Goal: Transaction & Acquisition: Purchase product/service

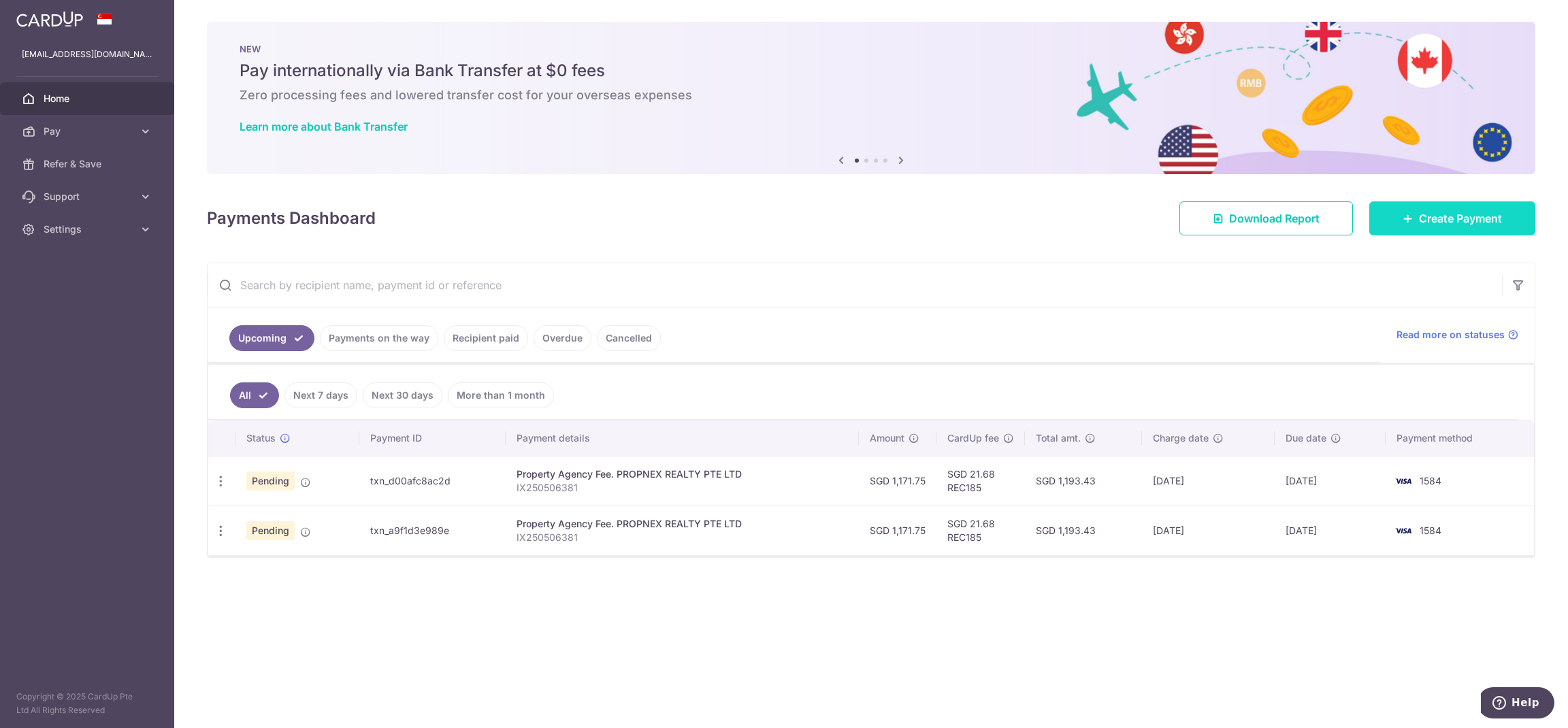
click at [1508, 227] on link "Create Payment" at bounding box center [1453, 218] width 166 height 34
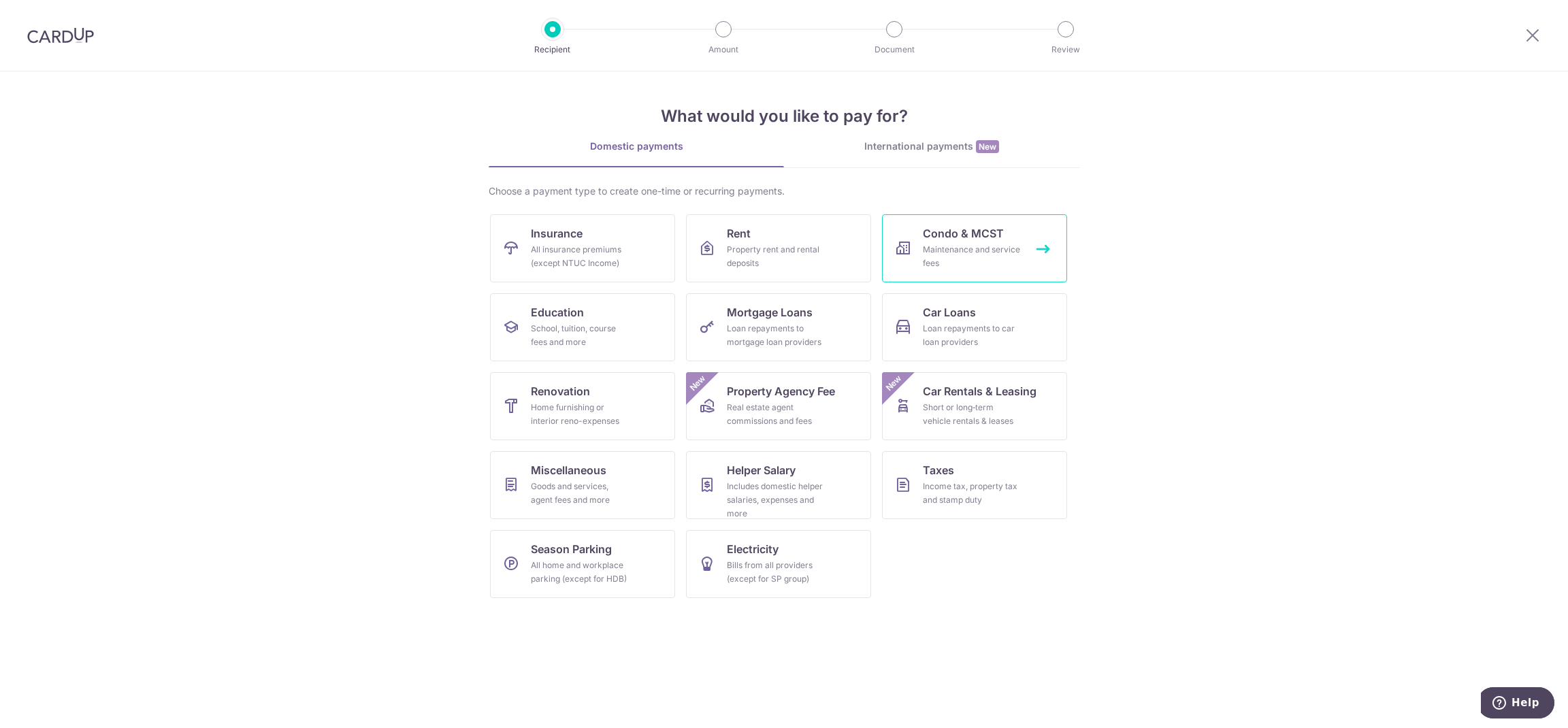
click at [997, 252] on div "Maintenance and service fees" at bounding box center [972, 257] width 98 height 28
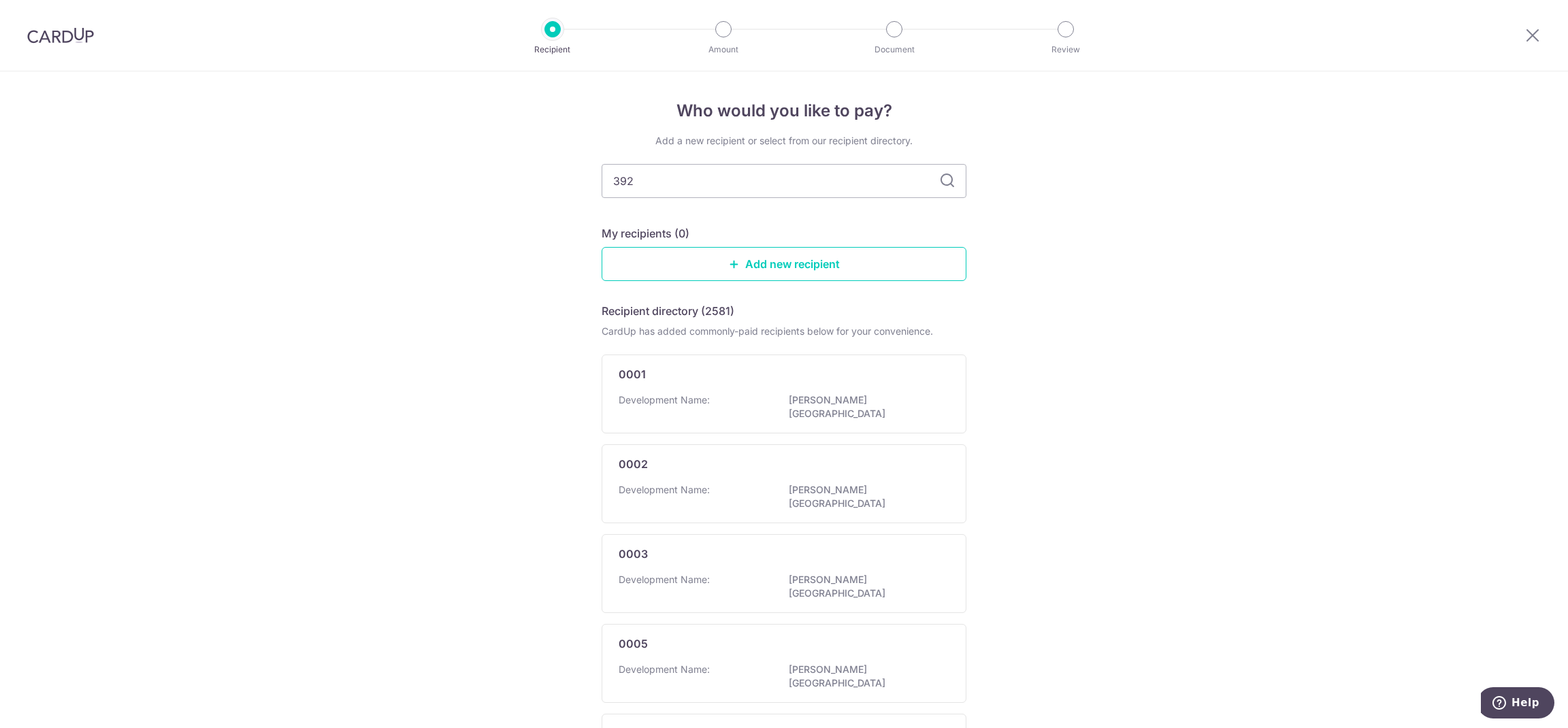
type input "3923"
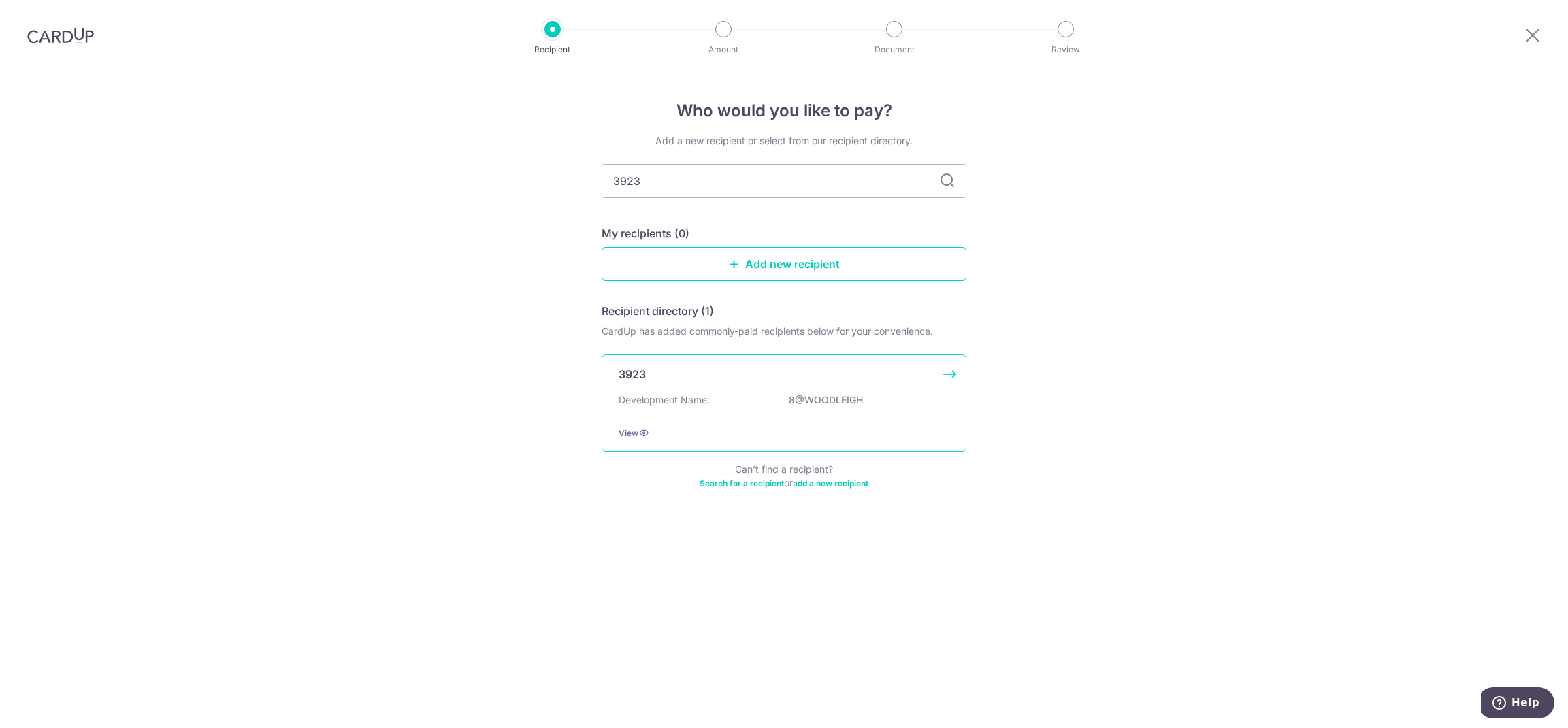
click at [627, 366] on div "3923 Development Name: 8@WOODLEIGH View" at bounding box center [784, 403] width 365 height 98
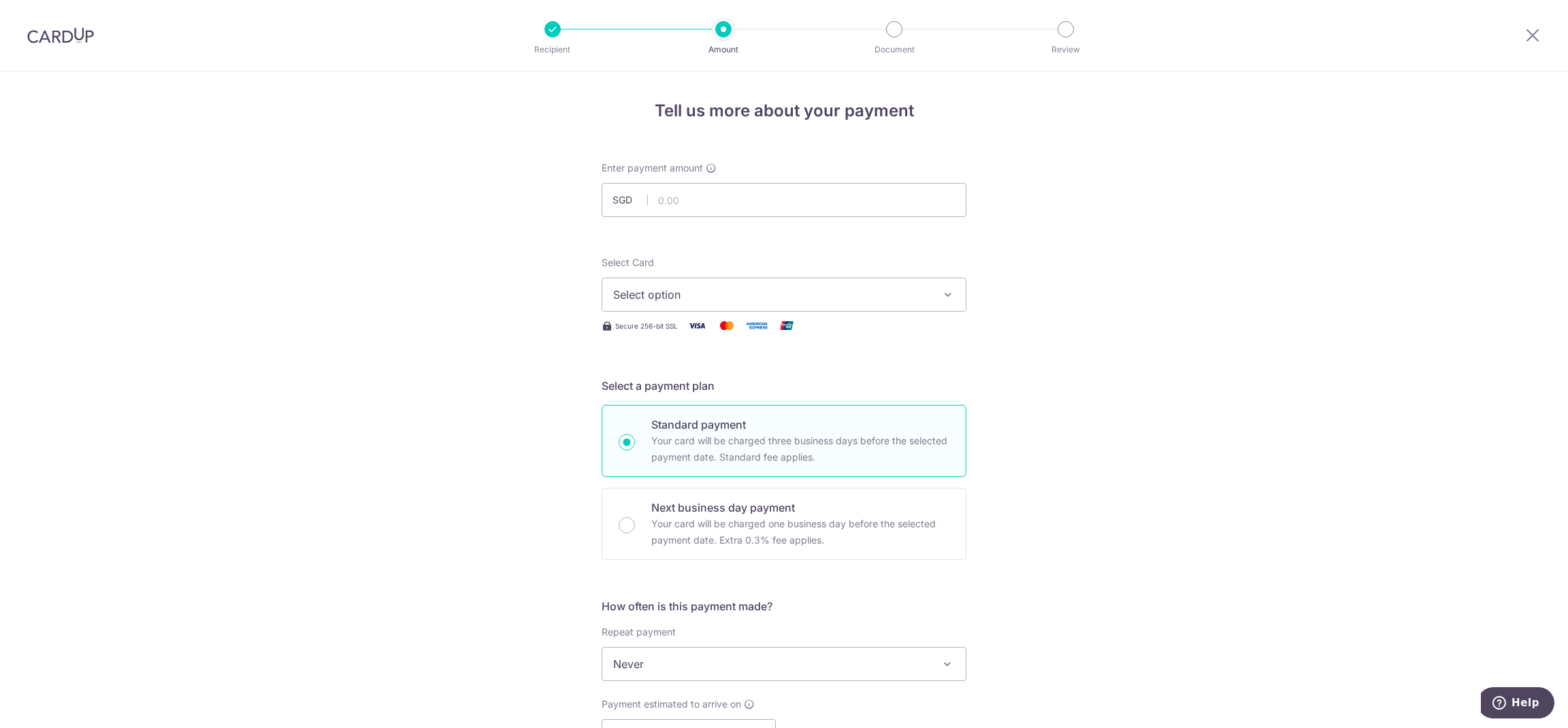
click at [708, 302] on span "Select option" at bounding box center [772, 295] width 317 height 16
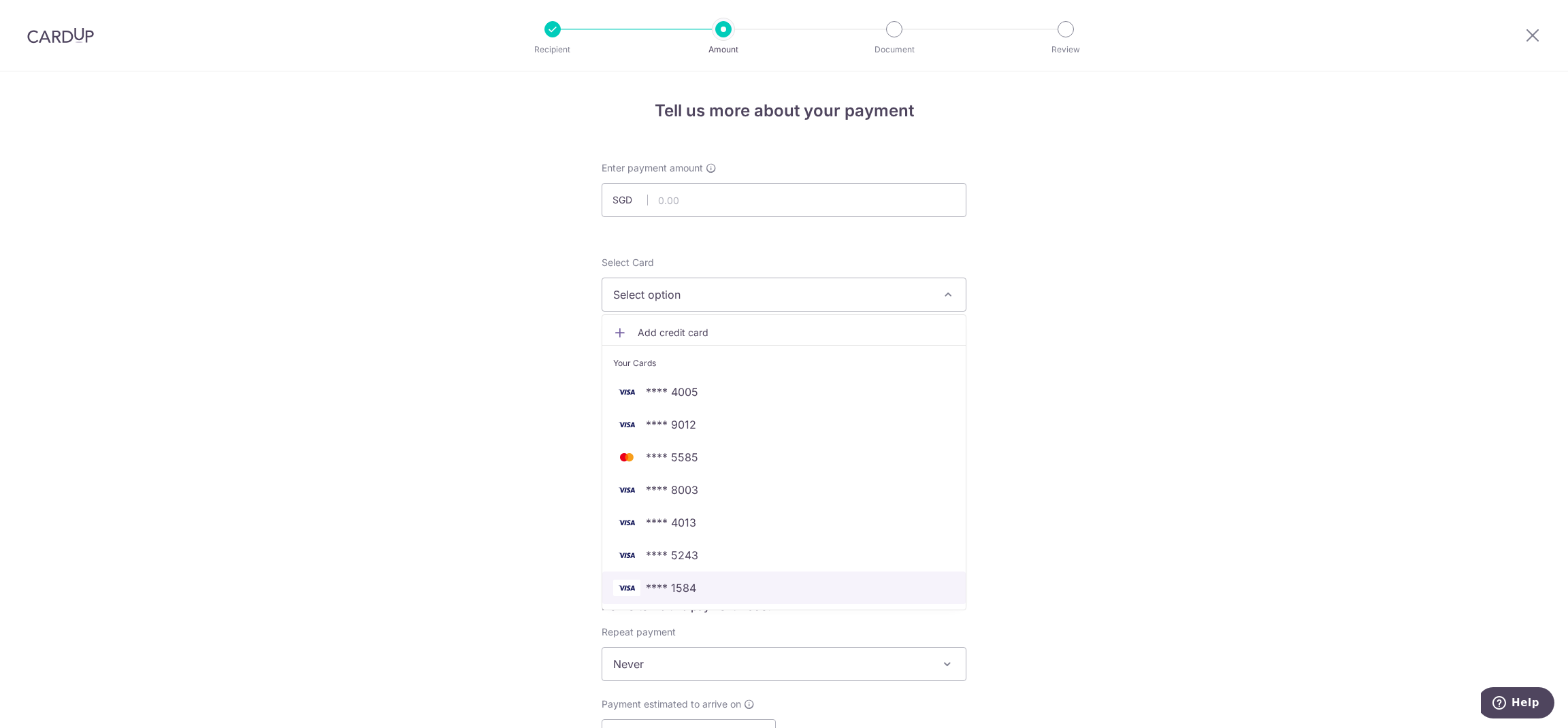
click at [754, 582] on span "**** 1584" at bounding box center [784, 588] width 342 height 16
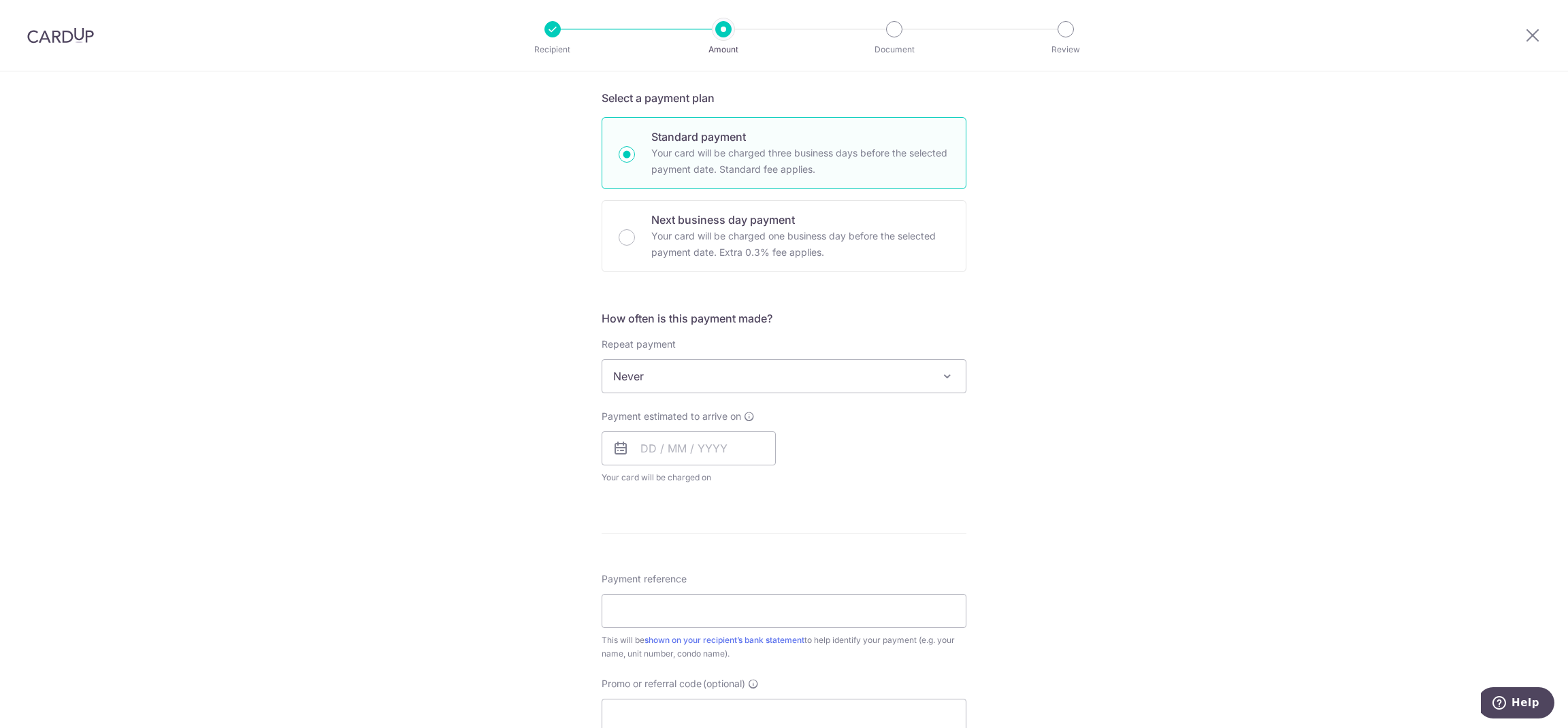
scroll to position [323, 0]
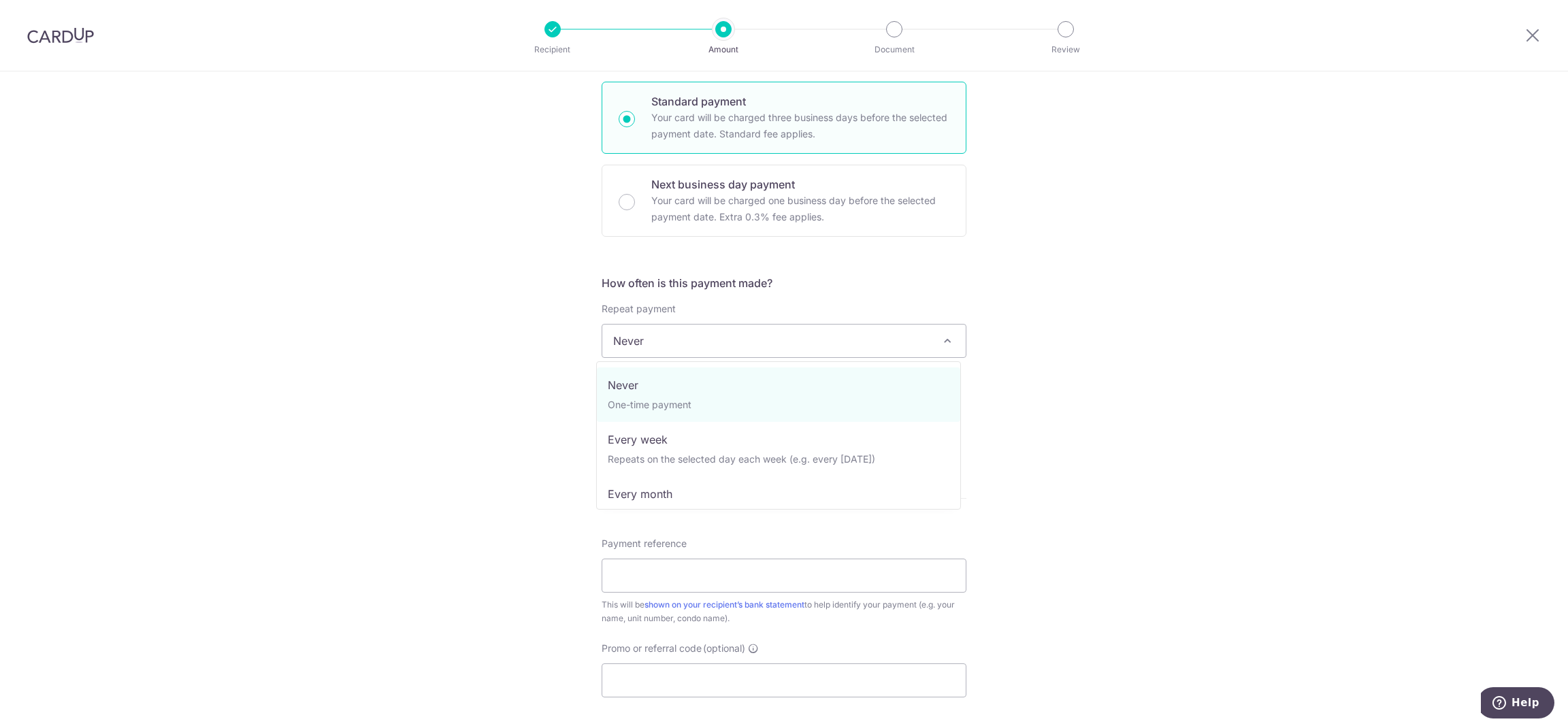
click at [844, 346] on span "Never" at bounding box center [783, 341] width 363 height 33
select select "2"
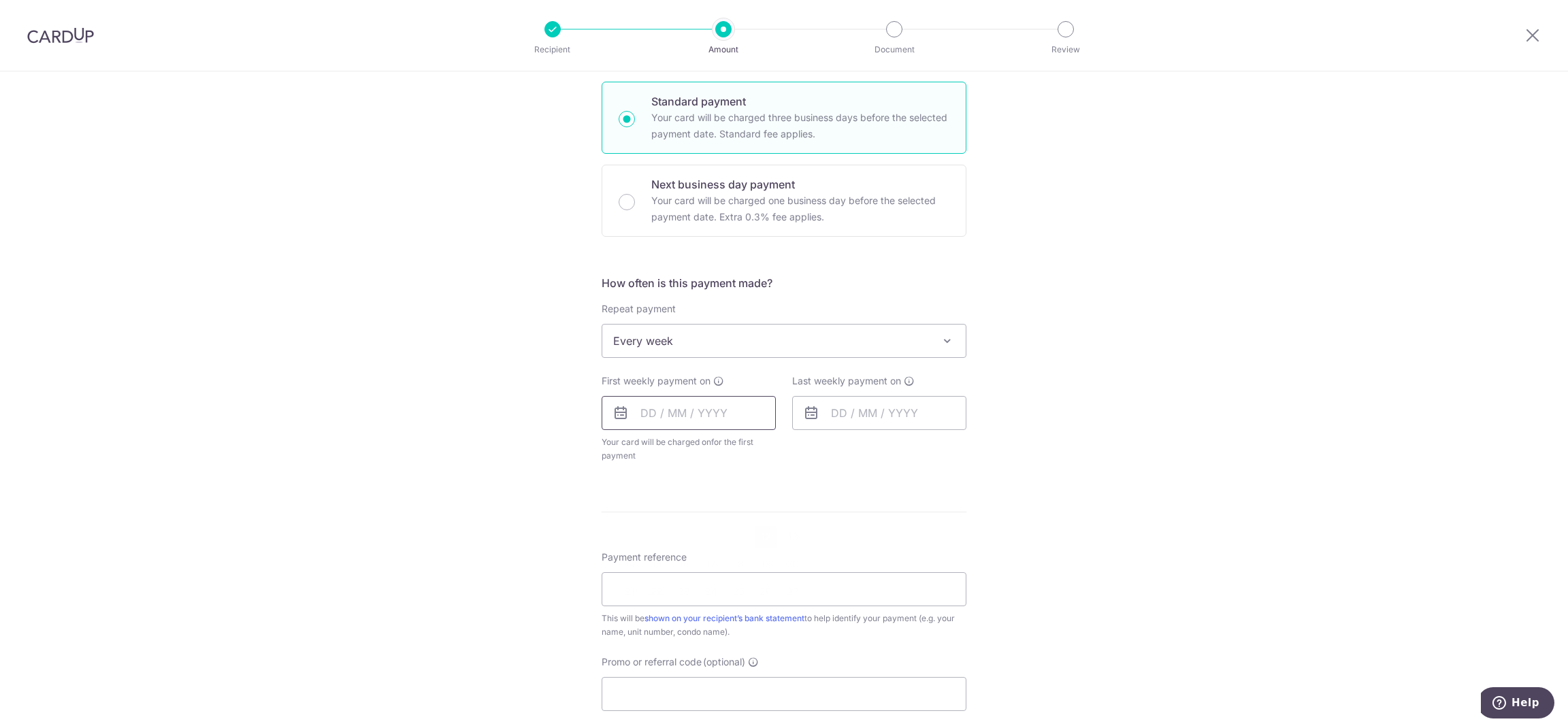
click at [670, 411] on input "text" at bounding box center [689, 413] width 174 height 34
click at [757, 541] on link "12" at bounding box center [765, 537] width 22 height 22
type input "12/09/2025"
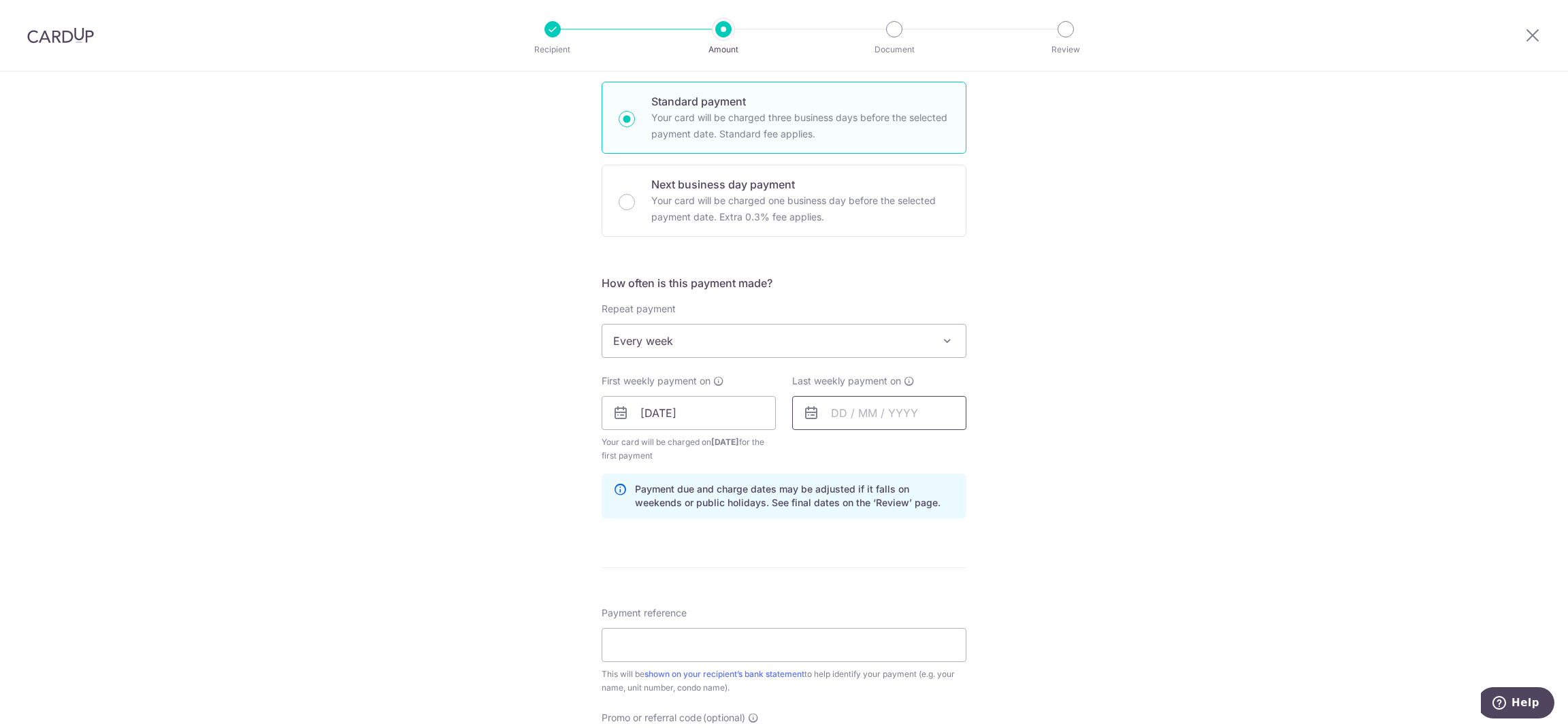
click at [921, 411] on input "text" at bounding box center [879, 413] width 174 height 34
click at [953, 566] on link "19" at bounding box center [956, 564] width 22 height 22
type input "[DATE]"
click at [899, 652] on input "Payment reference" at bounding box center [784, 645] width 365 height 34
click at [846, 646] on input "Payment reference" at bounding box center [784, 645] width 365 height 34
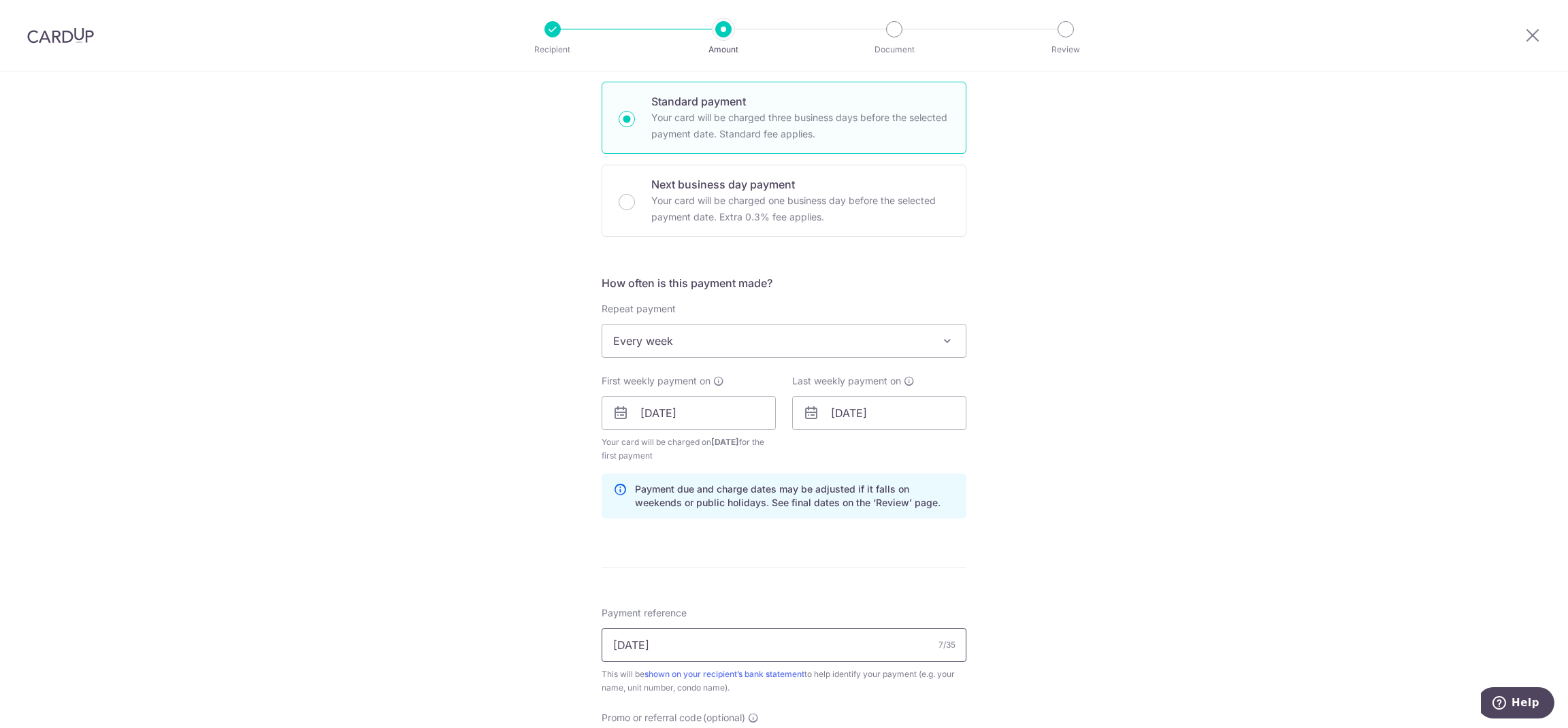
type input "[DATE]"
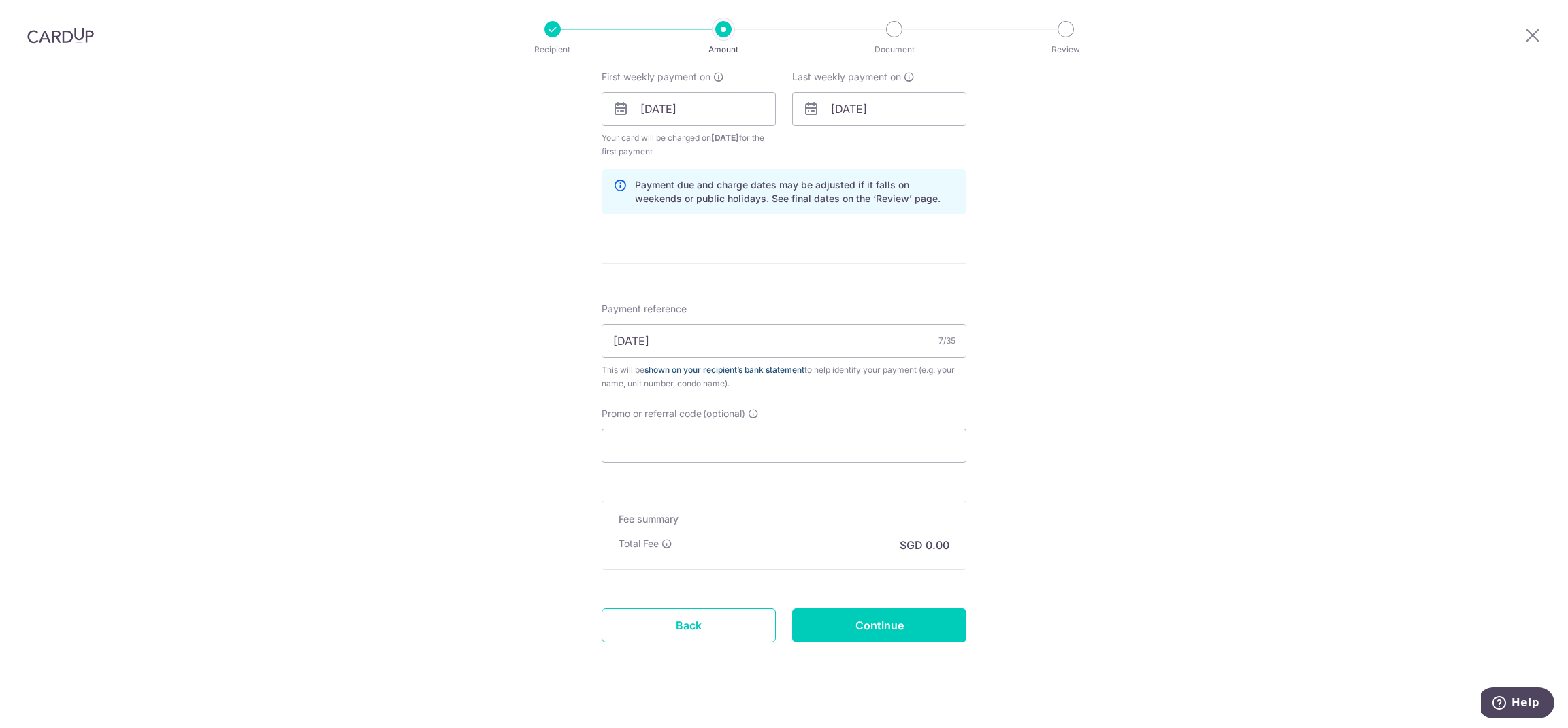
scroll to position [639, 0]
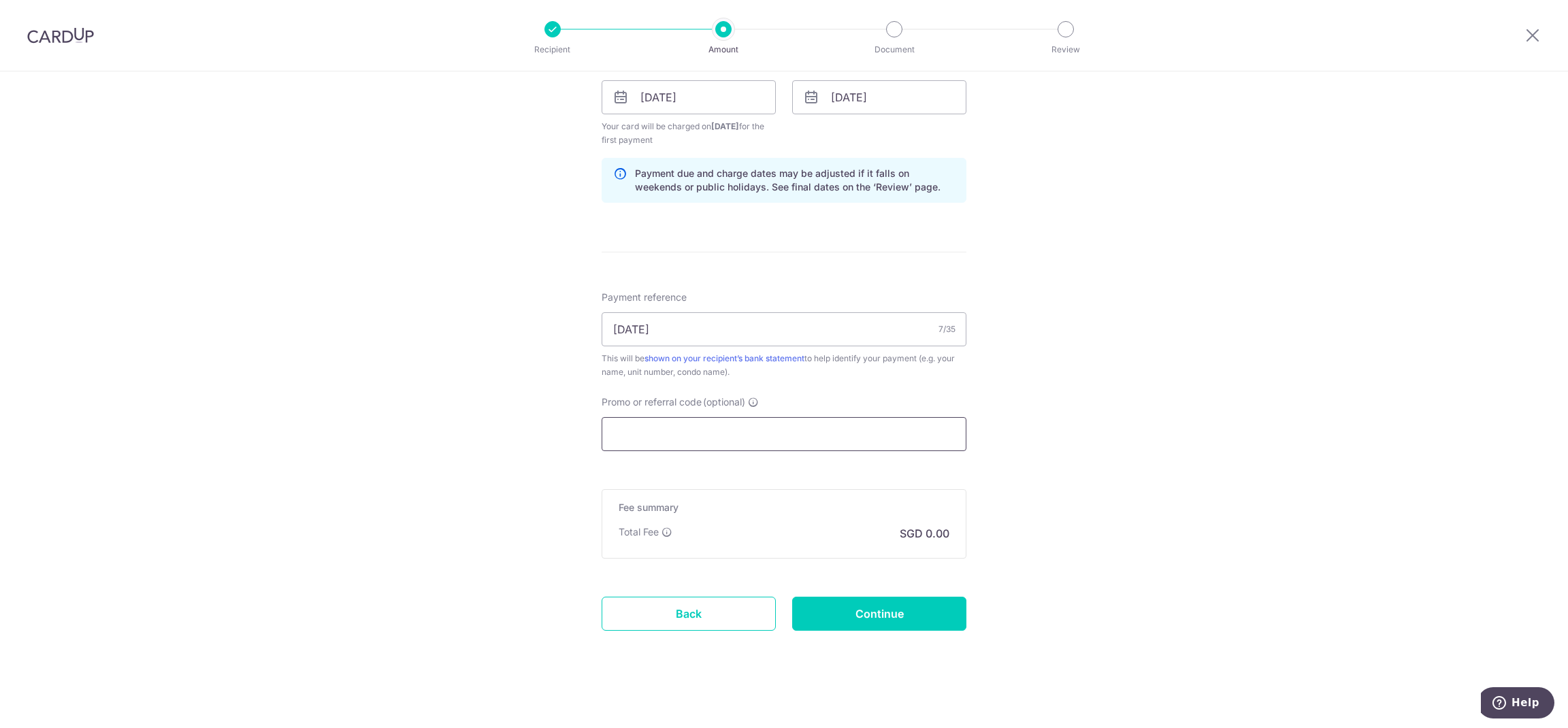
click at [737, 431] on input "Promo or referral code (optional)" at bounding box center [784, 434] width 365 height 34
paste input "3HOME25R"
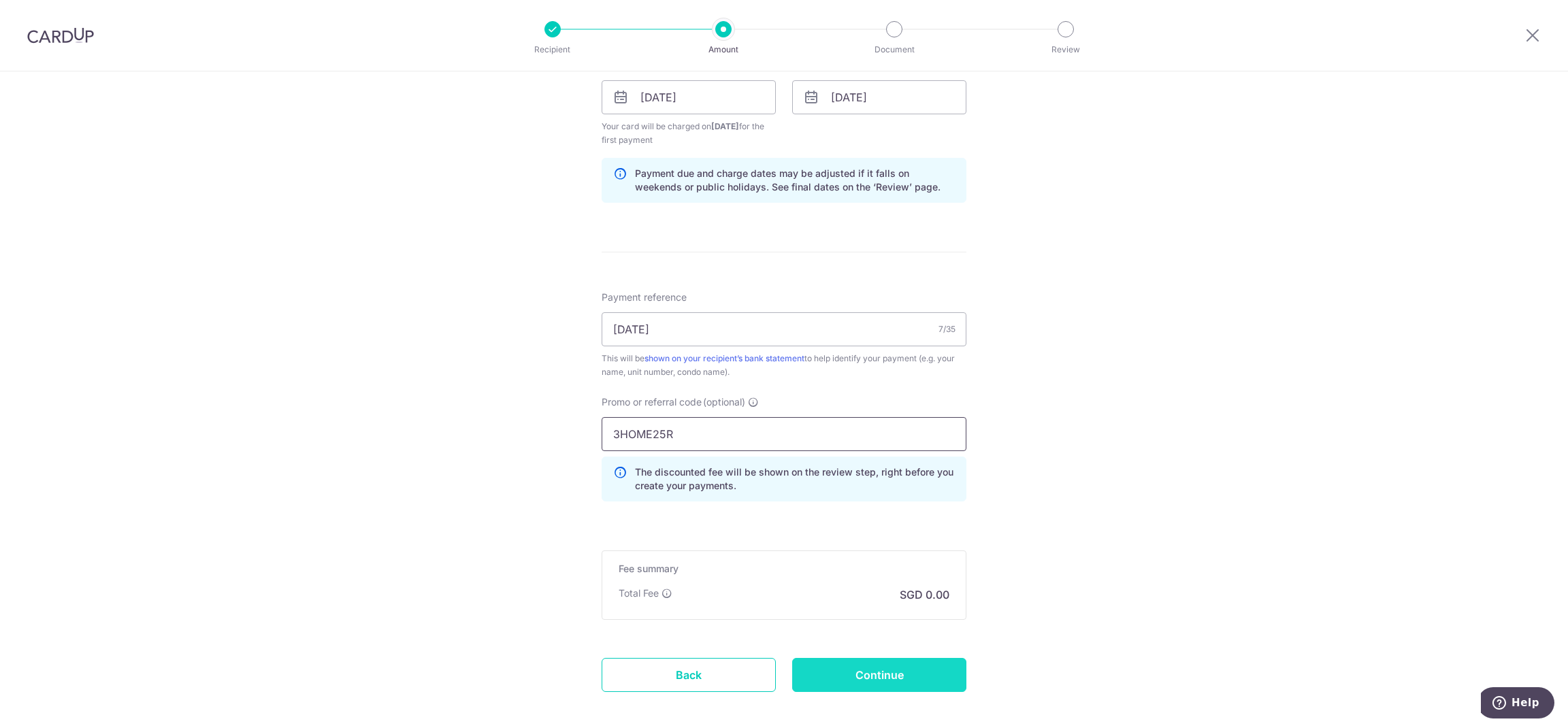
type input "3HOME25R"
click at [883, 676] on input "Continue" at bounding box center [879, 675] width 174 height 34
type input "Create Schedule"
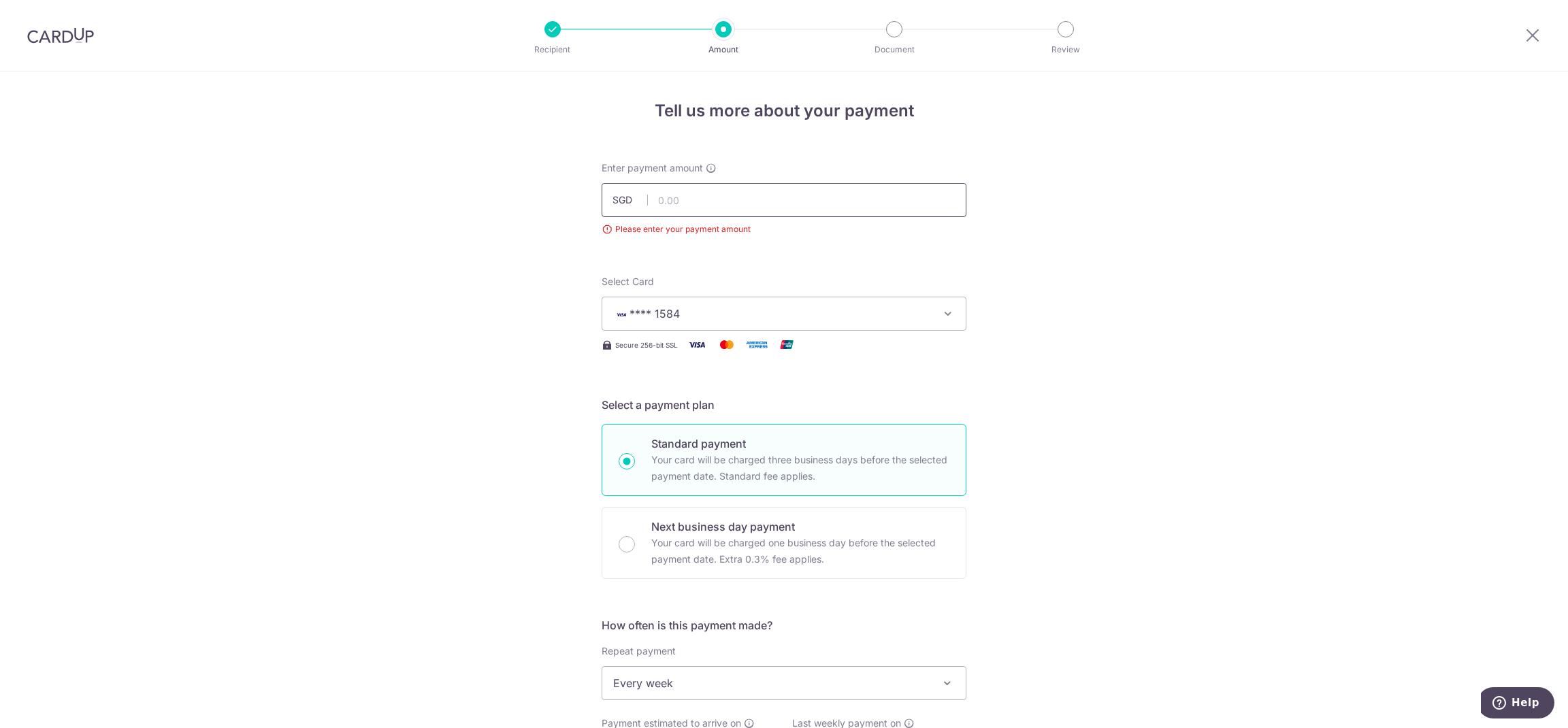
click at [842, 190] on input "text" at bounding box center [784, 200] width 365 height 34
type input "539.55"
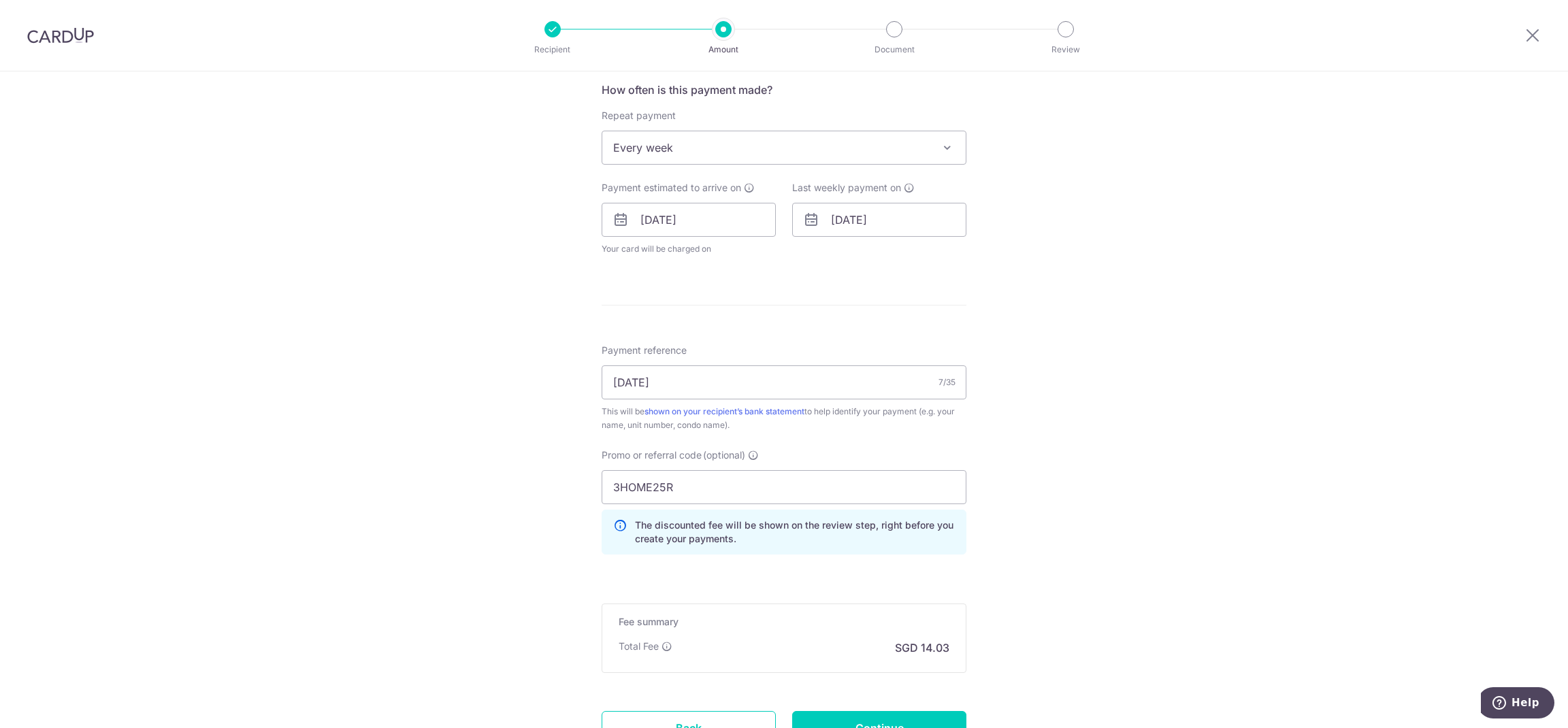
scroll to position [608, 0]
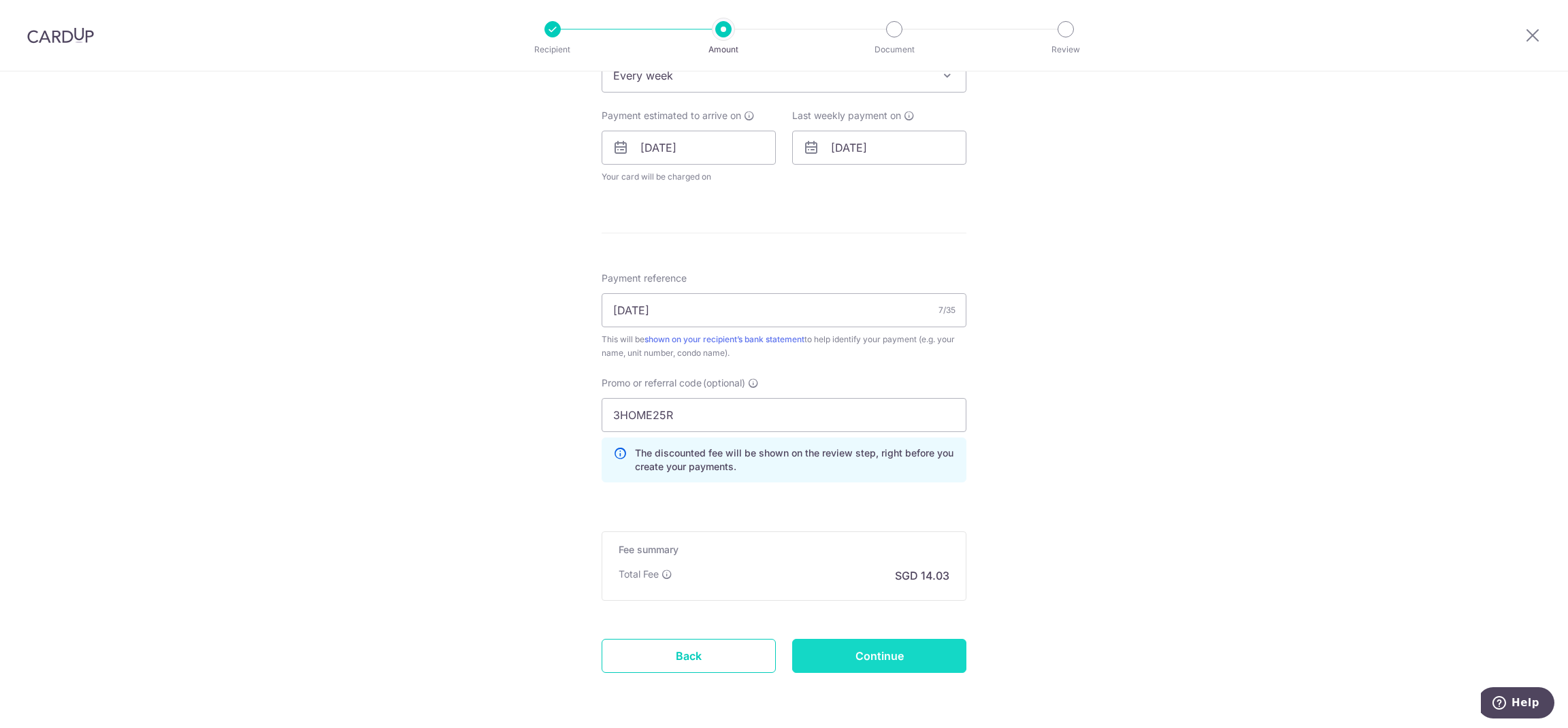
click at [938, 656] on input "Continue" at bounding box center [879, 656] width 174 height 34
type input "Create Schedule"
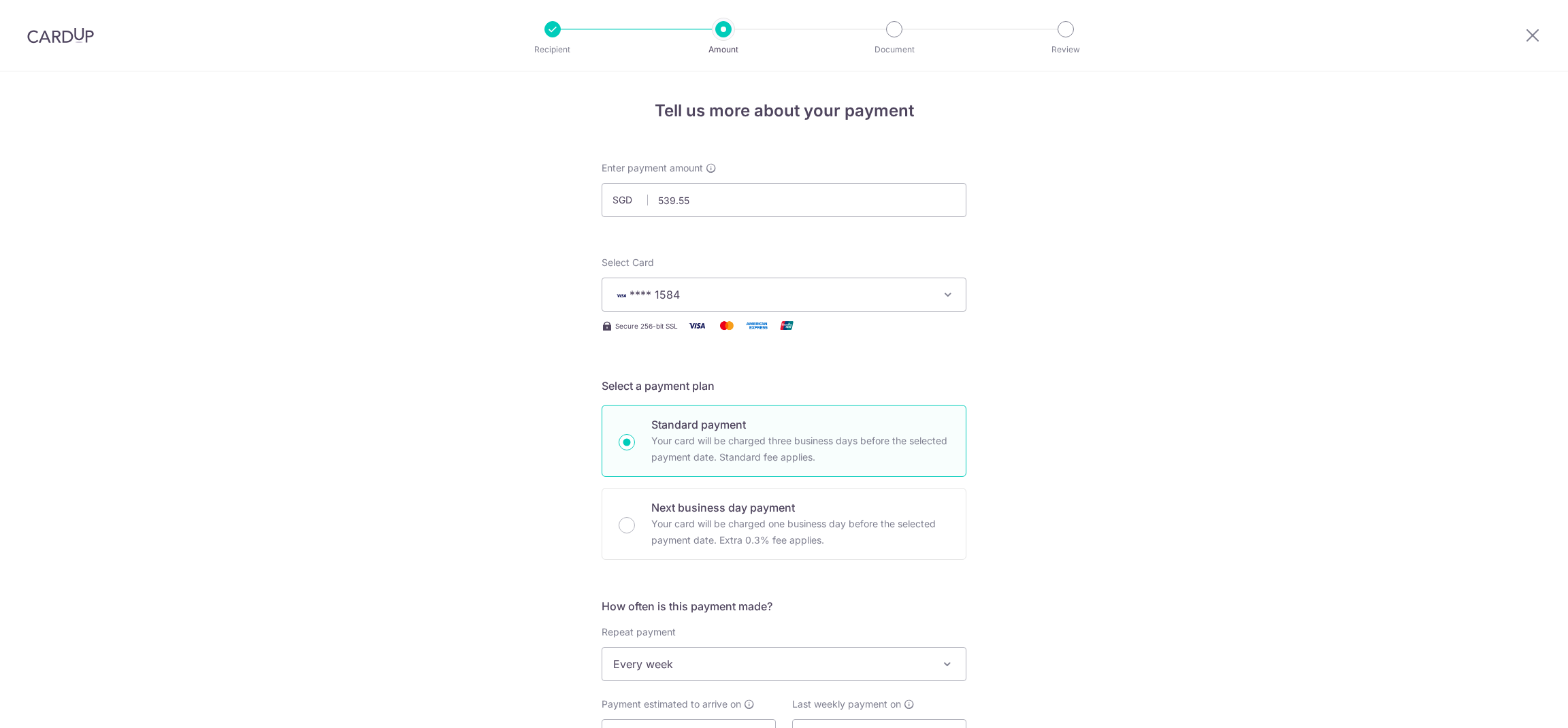
scroll to position [656, 0]
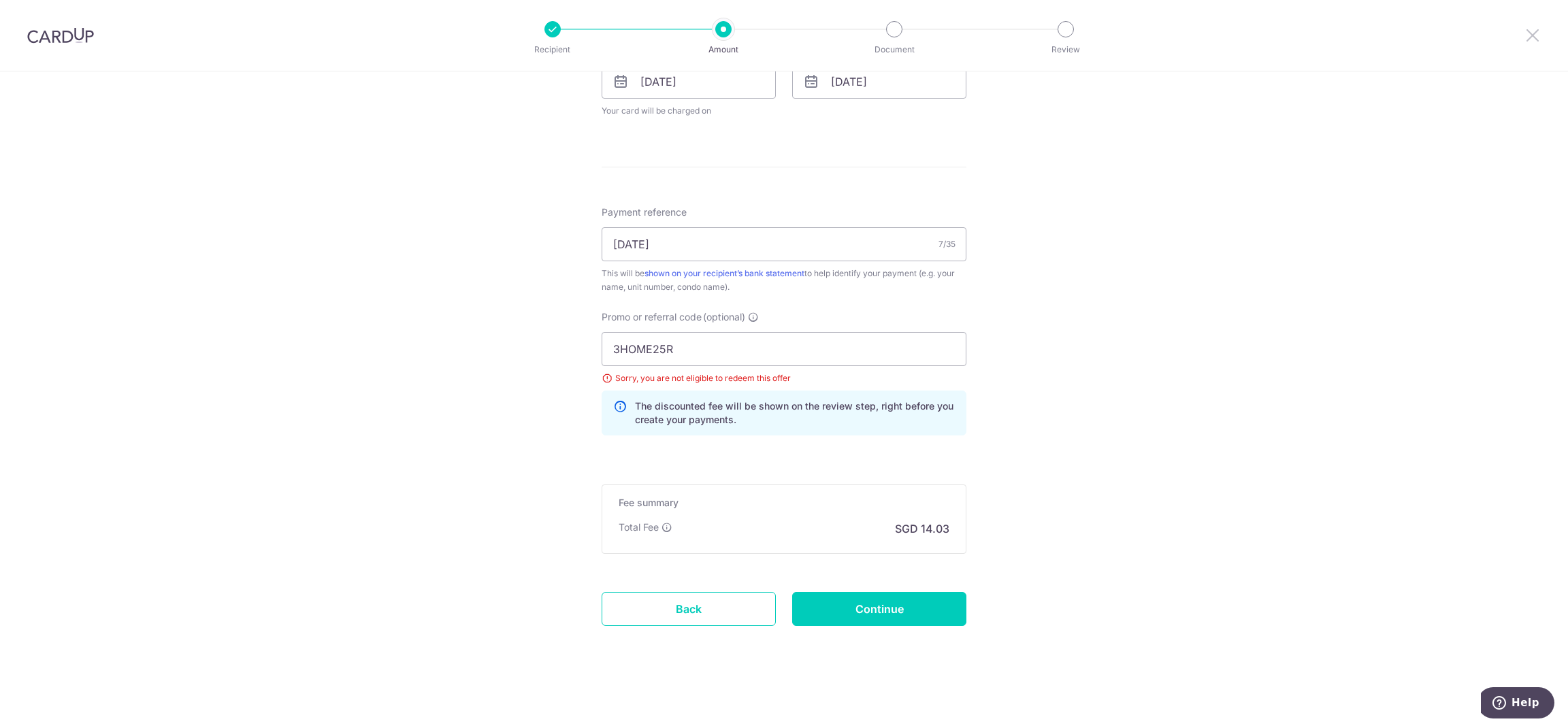
click at [1536, 36] on icon at bounding box center [1532, 35] width 16 height 17
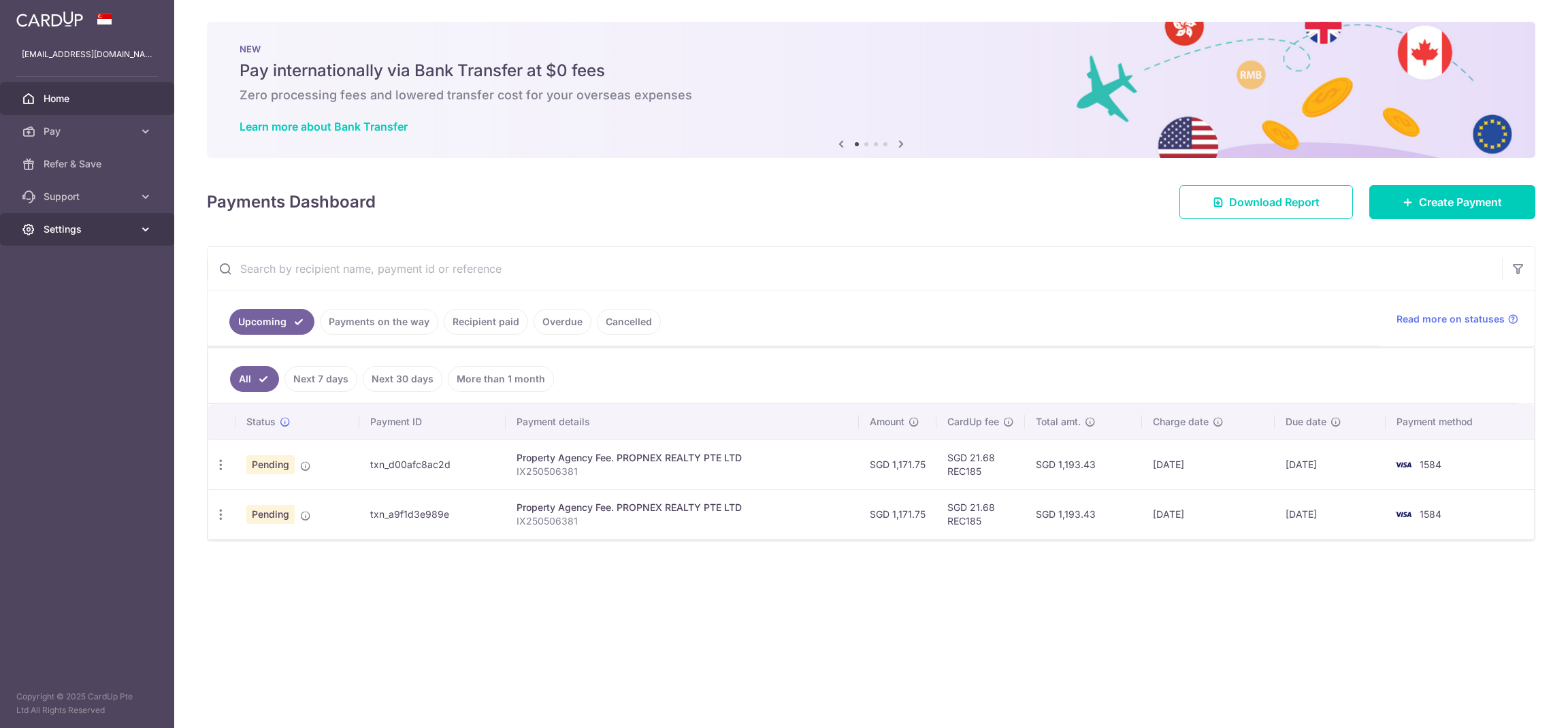
click at [111, 232] on span "Settings" at bounding box center [88, 229] width 90 height 13
click at [108, 302] on link "Logout" at bounding box center [87, 295] width 174 height 33
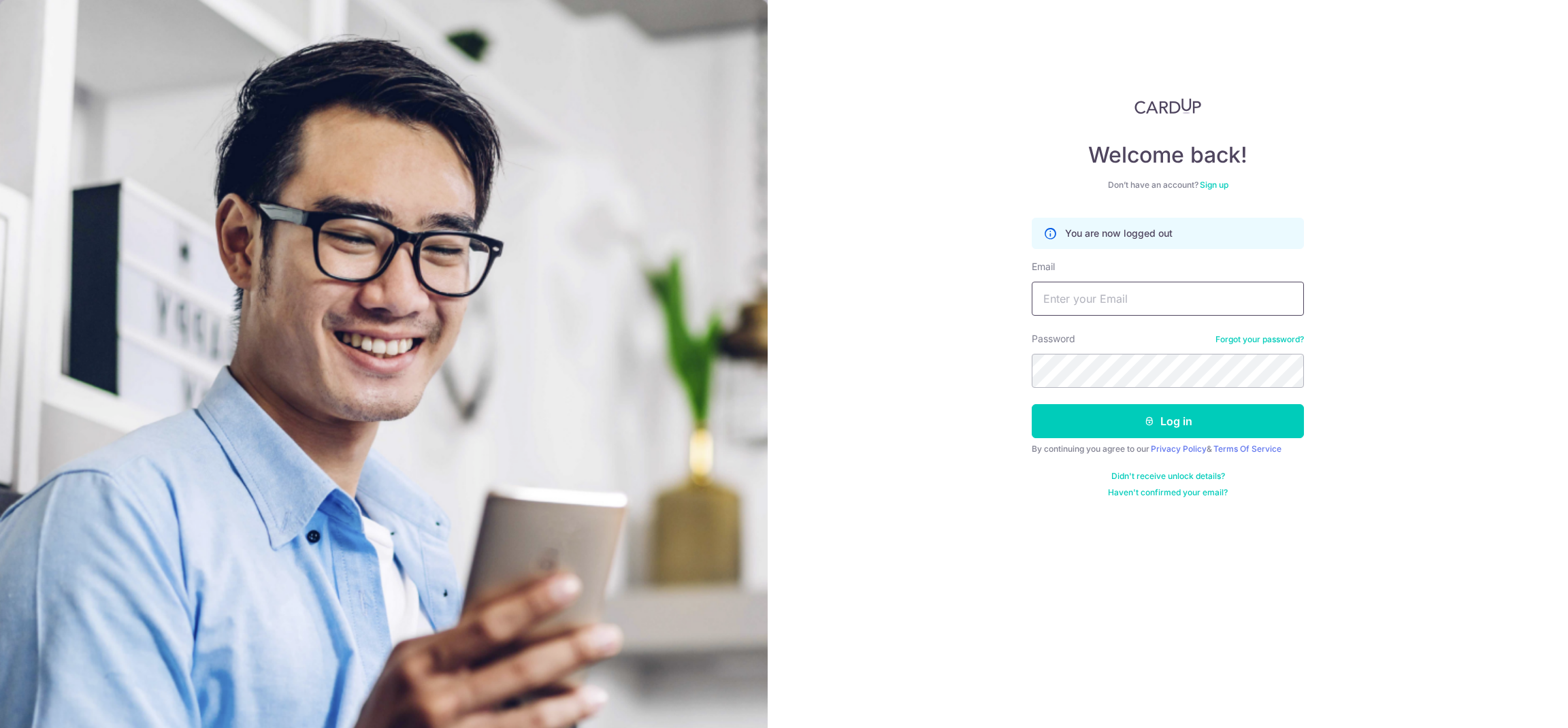
click at [1101, 291] on input "Email" at bounding box center [1168, 298] width 273 height 34
type input "[EMAIL_ADDRESS][DOMAIN_NAME]"
click at [1119, 437] on button "Log in" at bounding box center [1168, 421] width 273 height 34
